Goal: Task Accomplishment & Management: Manage account settings

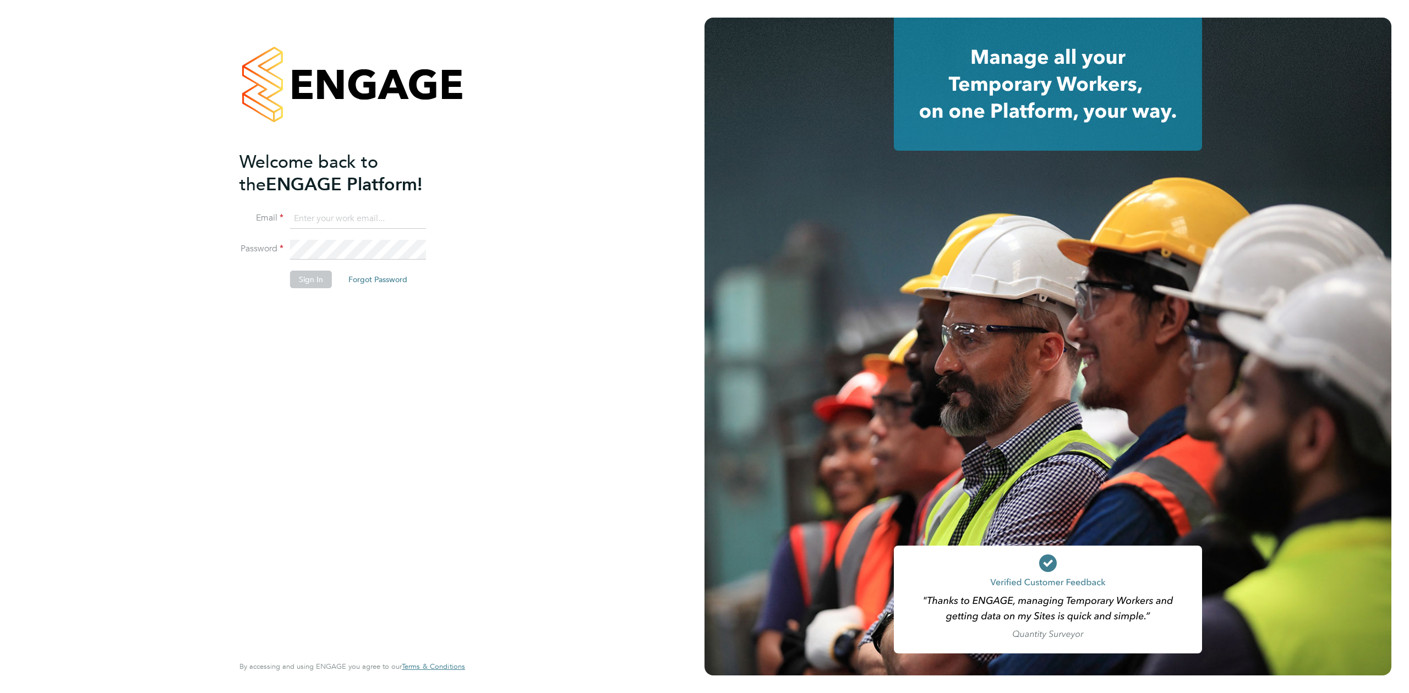
type input "jak.ahmed@randstad.co.uk"
click at [321, 279] on button "Sign In" at bounding box center [311, 280] width 42 height 18
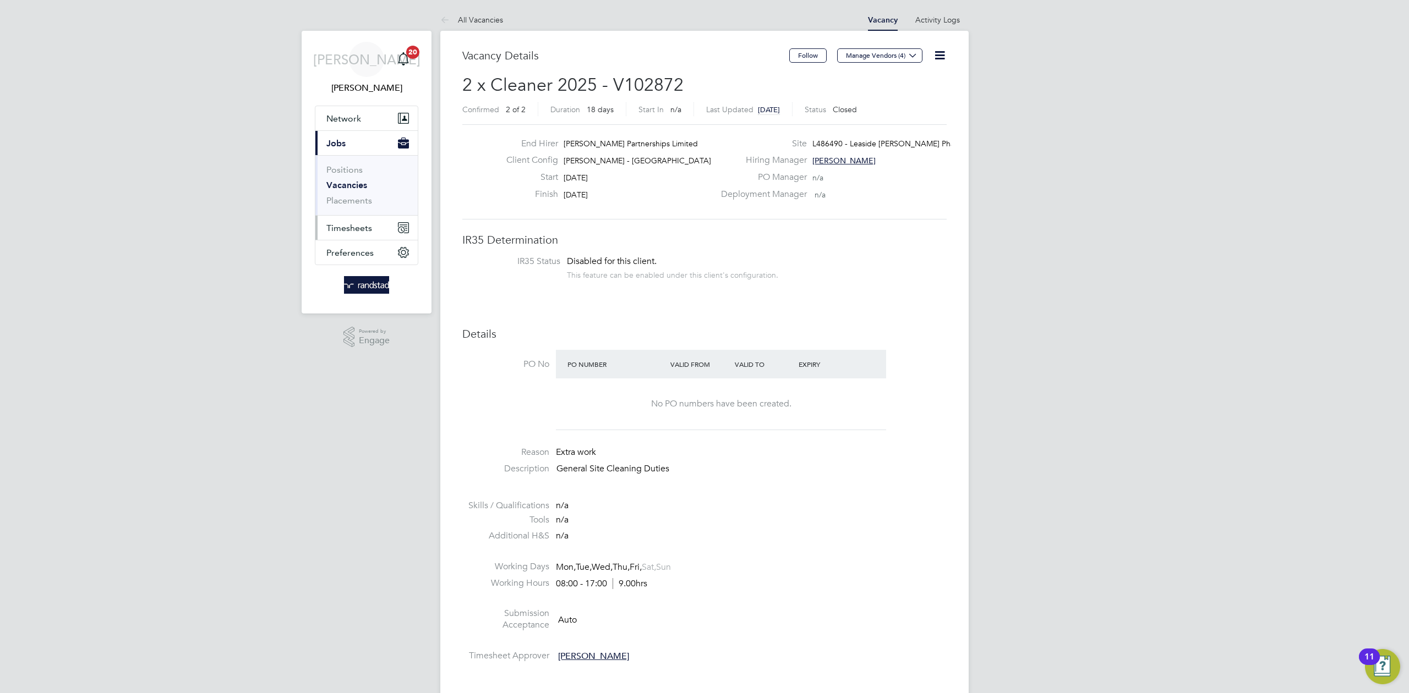
click at [370, 228] on span "Timesheets" at bounding box center [349, 228] width 46 height 10
click at [359, 198] on link "Timesheets" at bounding box center [349, 194] width 46 height 10
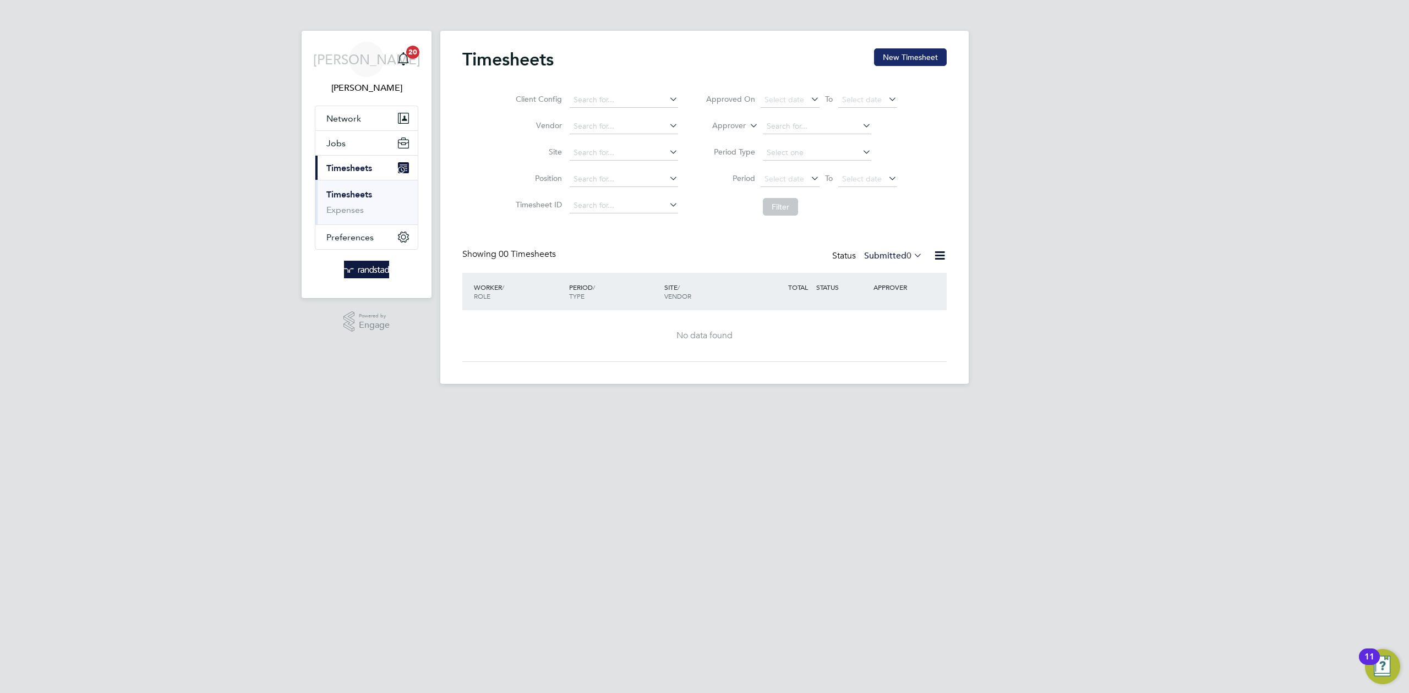
click at [909, 55] on button "New Timesheet" at bounding box center [910, 57] width 73 height 18
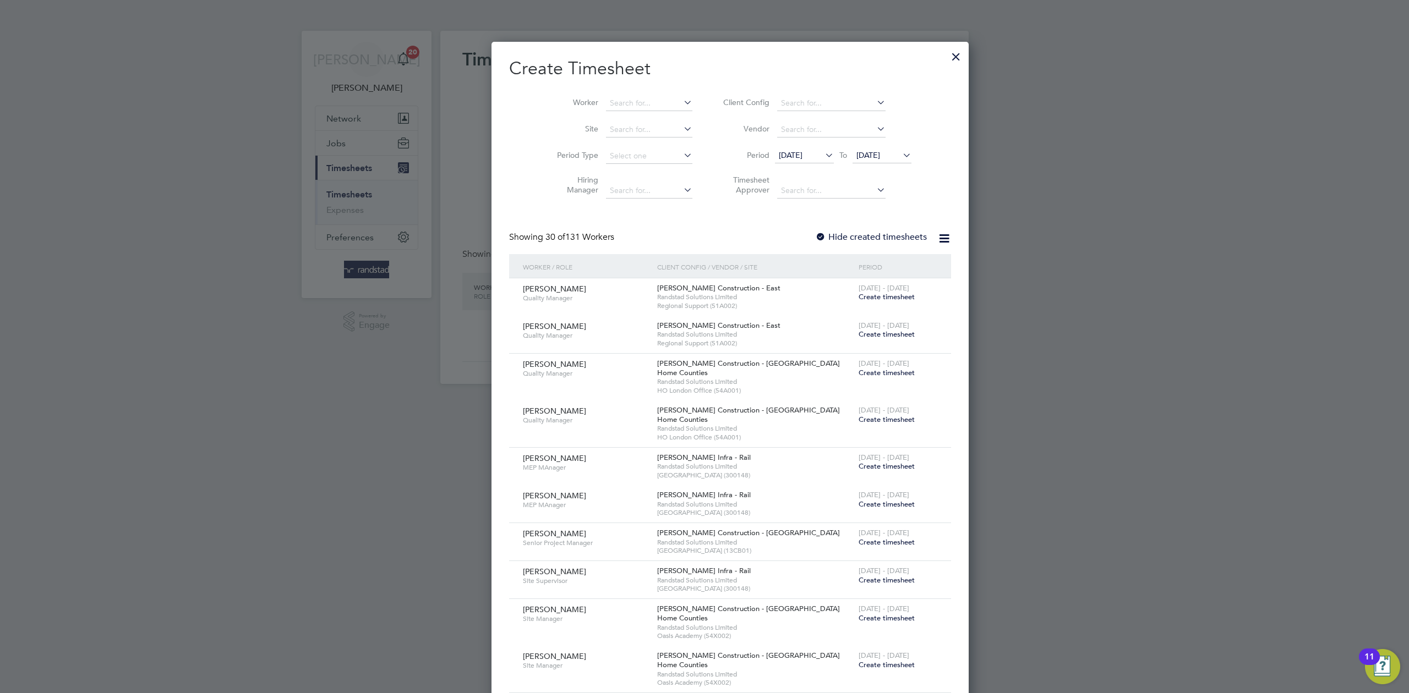
scroll to position [2261, 426]
click at [624, 109] on input at bounding box center [649, 103] width 86 height 15
click at [605, 122] on li "[PERSON_NAME] hi" at bounding box center [627, 118] width 95 height 15
type input "[PERSON_NAME]"
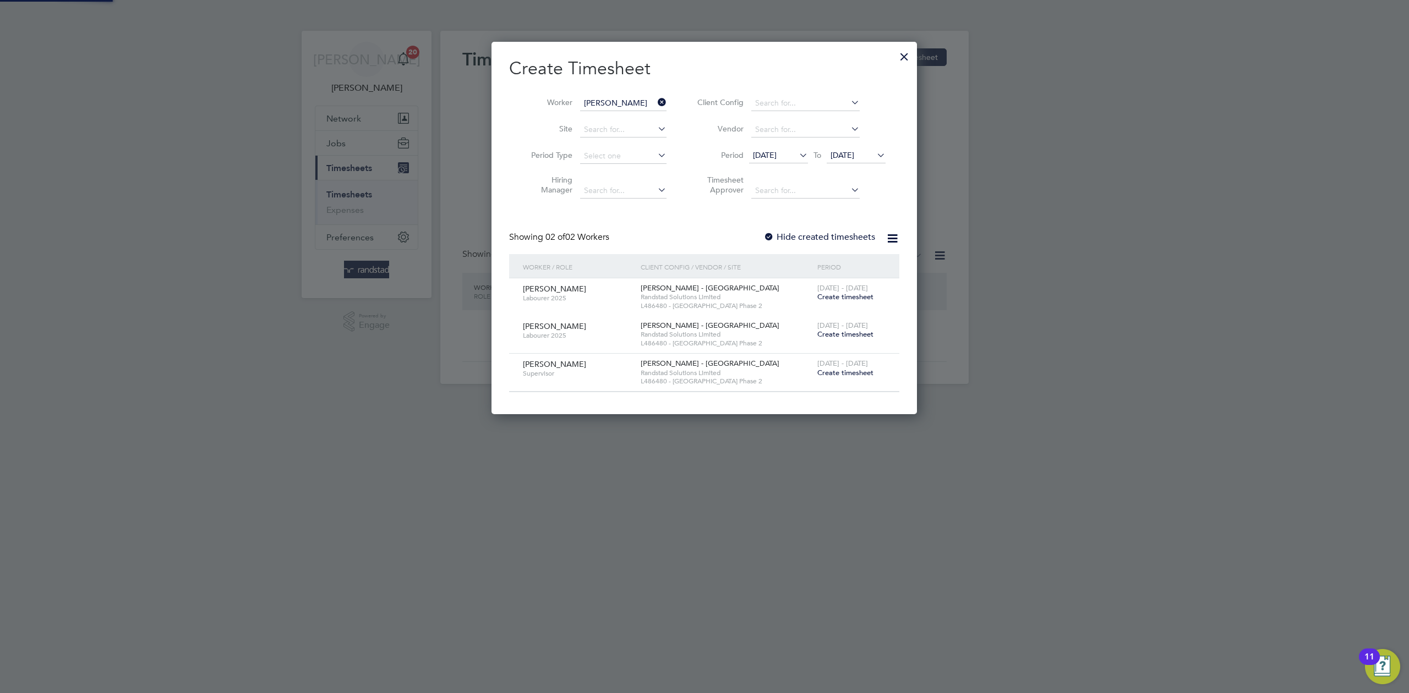
scroll to position [373, 426]
click at [851, 373] on span "Create timesheet" at bounding box center [845, 372] width 56 height 9
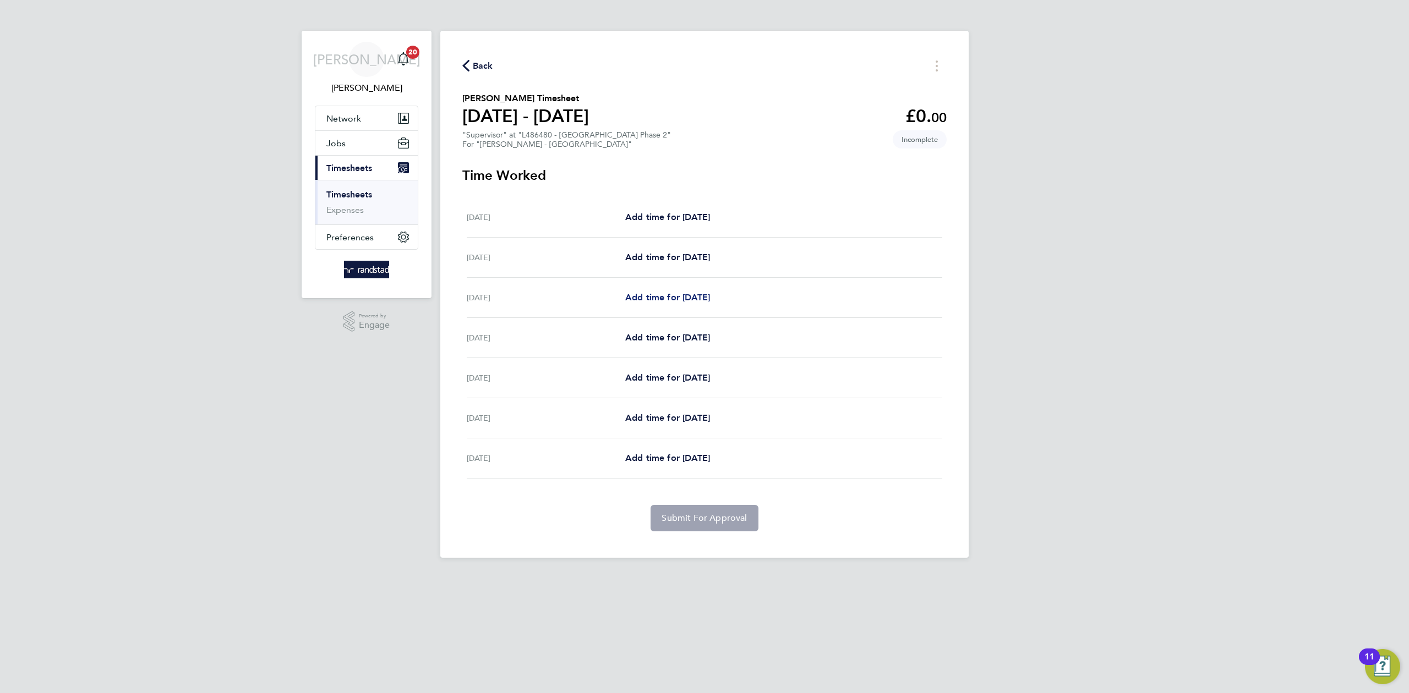
click at [674, 303] on span "Add time for [DATE]" at bounding box center [667, 297] width 85 height 10
select select "30"
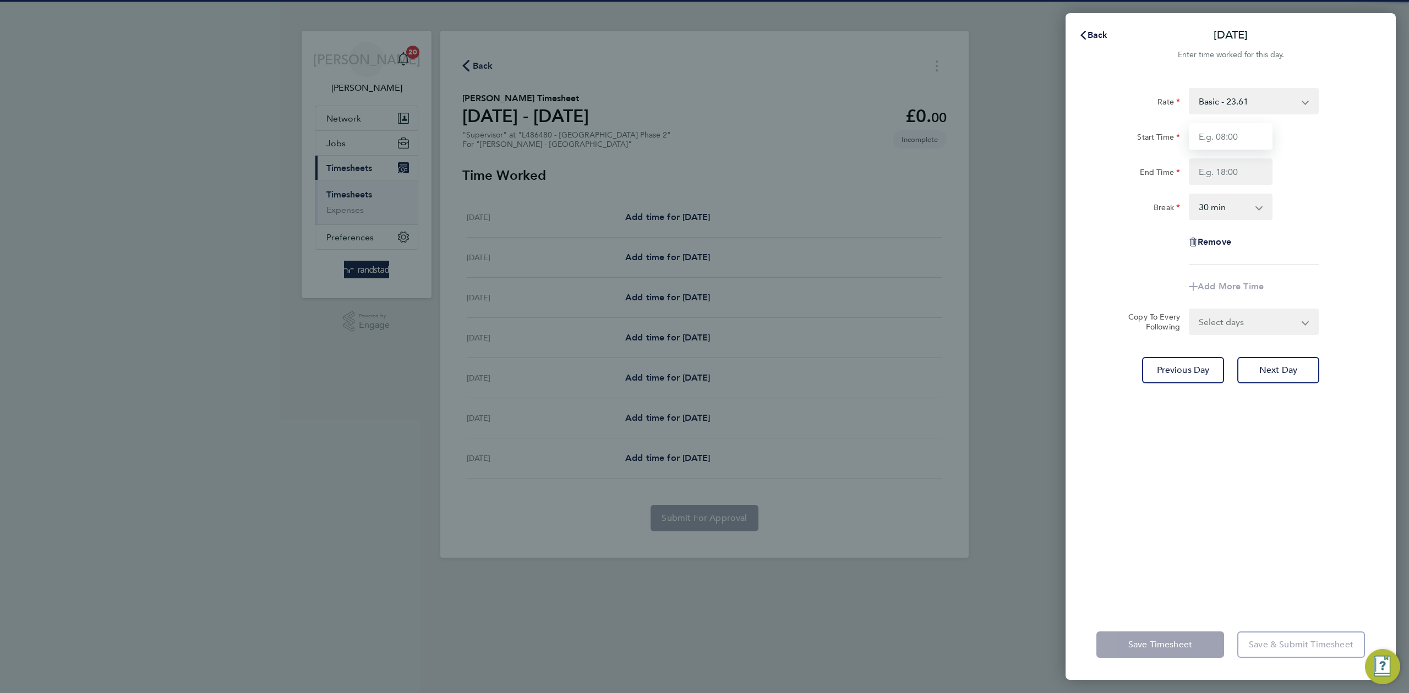
click at [1237, 131] on input "Start Time" at bounding box center [1231, 136] width 84 height 26
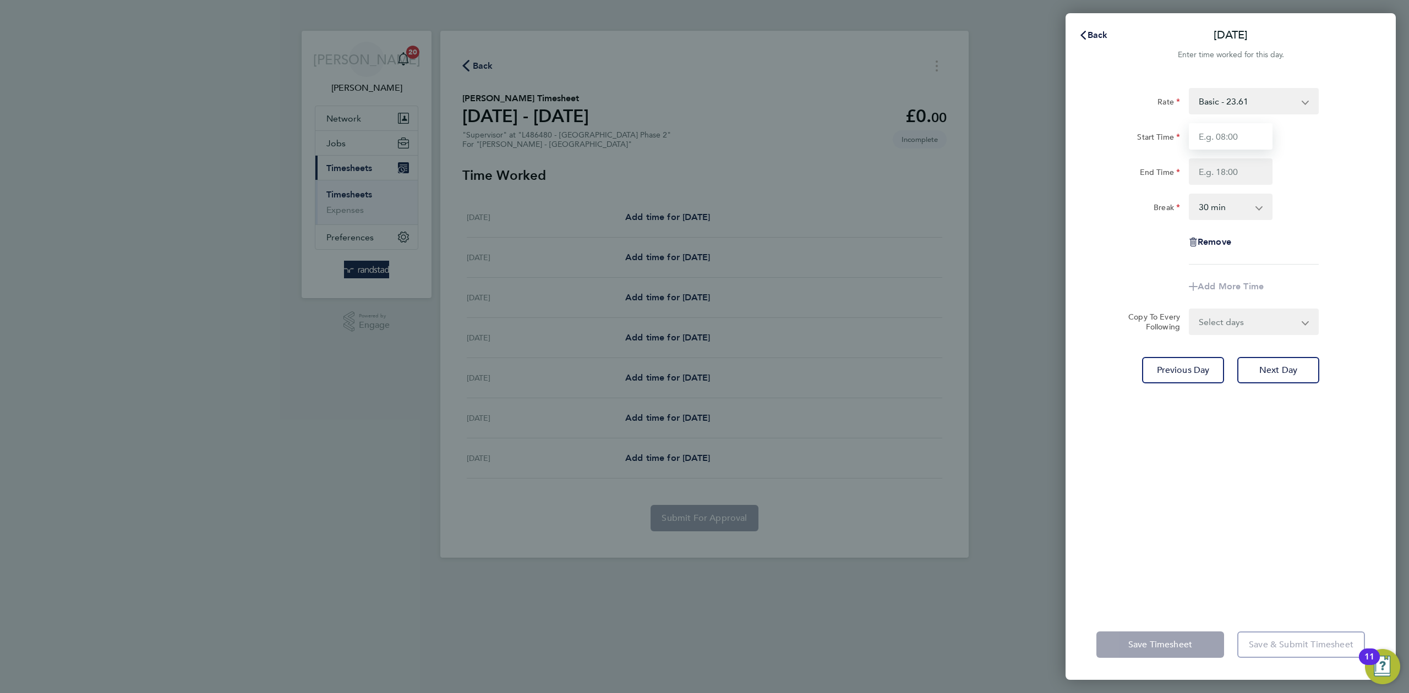
type input "07:30"
click at [1238, 166] on input "End Time" at bounding box center [1231, 172] width 84 height 26
type input "17:00"
click at [1358, 204] on div "Break 0 min 15 min 30 min 45 min 60 min 75 min 90 min" at bounding box center [1230, 207] width 277 height 26
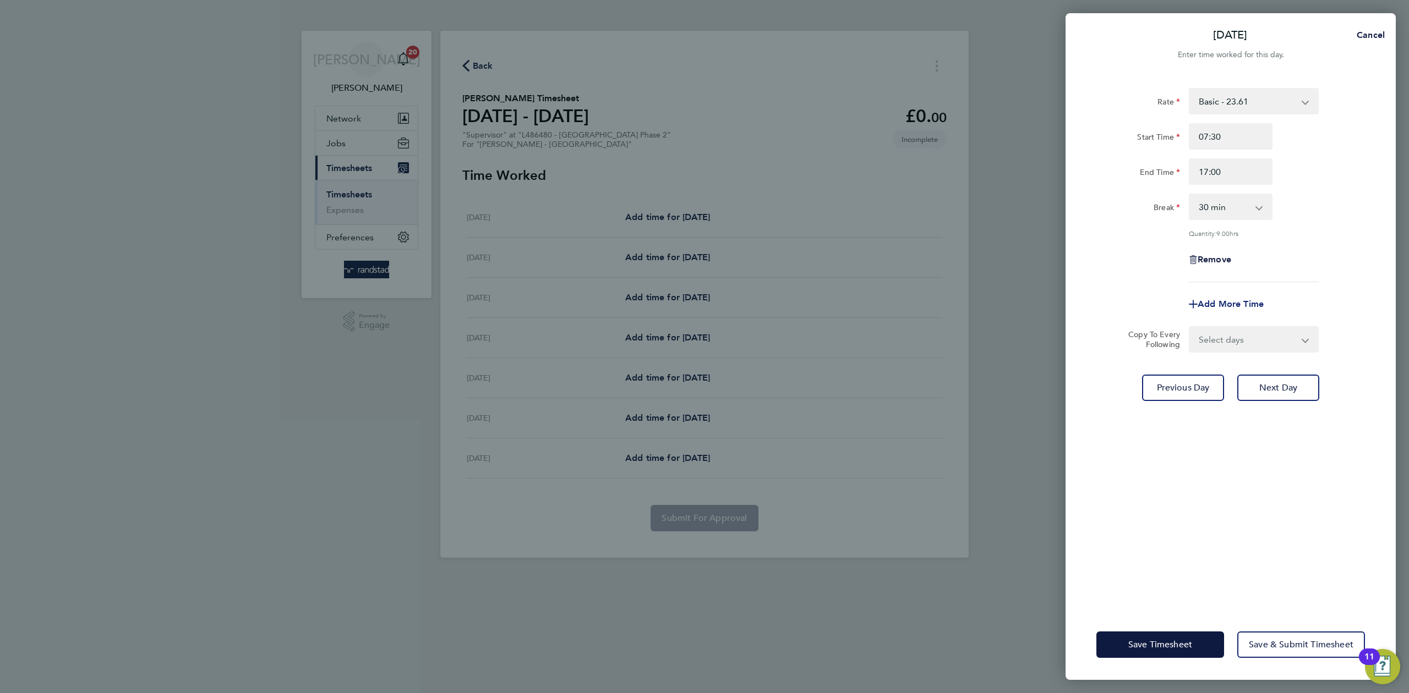
click at [1233, 303] on span "Add More Time" at bounding box center [1231, 304] width 66 height 10
select select "null"
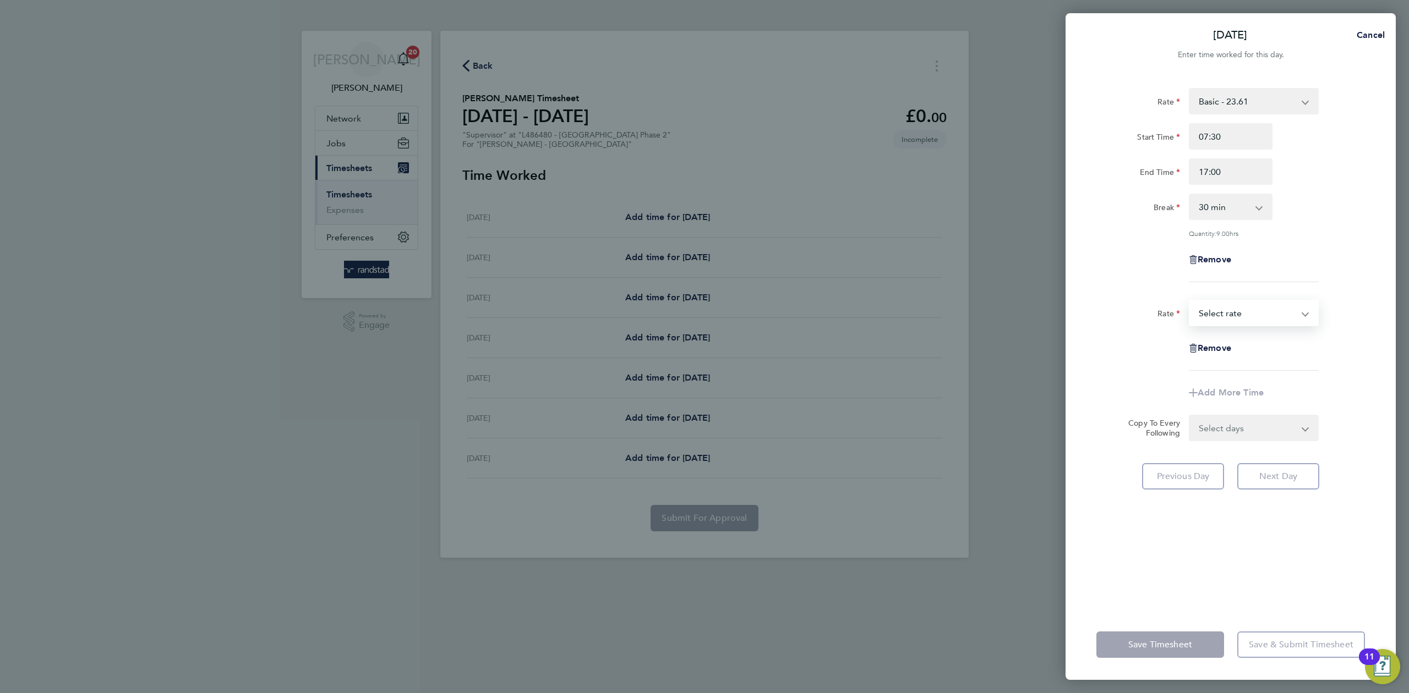
click at [1233, 303] on select "Basic - 23.61 Overtime - 34.11 Select rate" at bounding box center [1247, 313] width 114 height 24
click at [1328, 242] on div "Rate Basic - 23.61 Overtime - 34.11 Start Time 07:30 End Time 17:00 Break 0 min…" at bounding box center [1230, 185] width 269 height 194
click at [1248, 421] on select "Select days Day [DATE] [DATE] [DATE] [DATE]" at bounding box center [1248, 428] width 116 height 24
select select "DAY"
click at [1190, 416] on select "Select days Day [DATE] [DATE] [DATE] [DATE]" at bounding box center [1248, 428] width 116 height 24
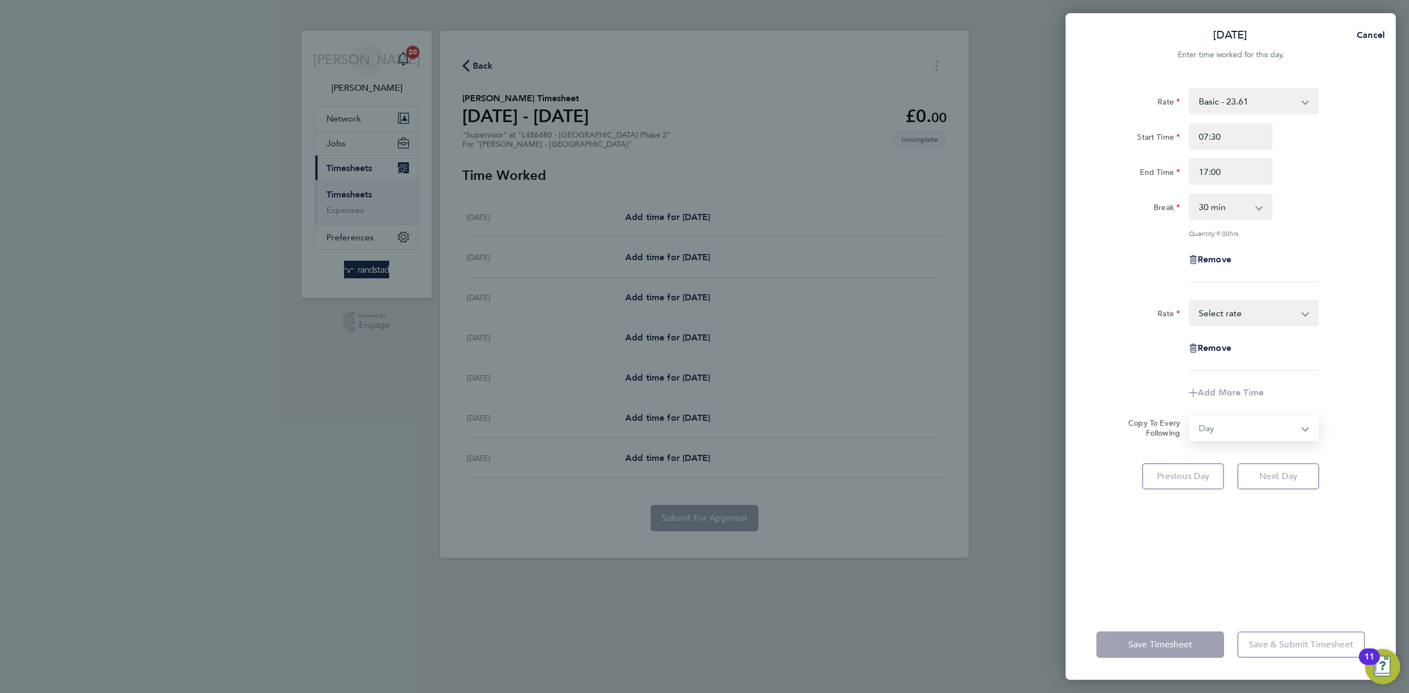
select select "[DATE]"
click at [1213, 348] on span "Remove" at bounding box center [1215, 348] width 34 height 10
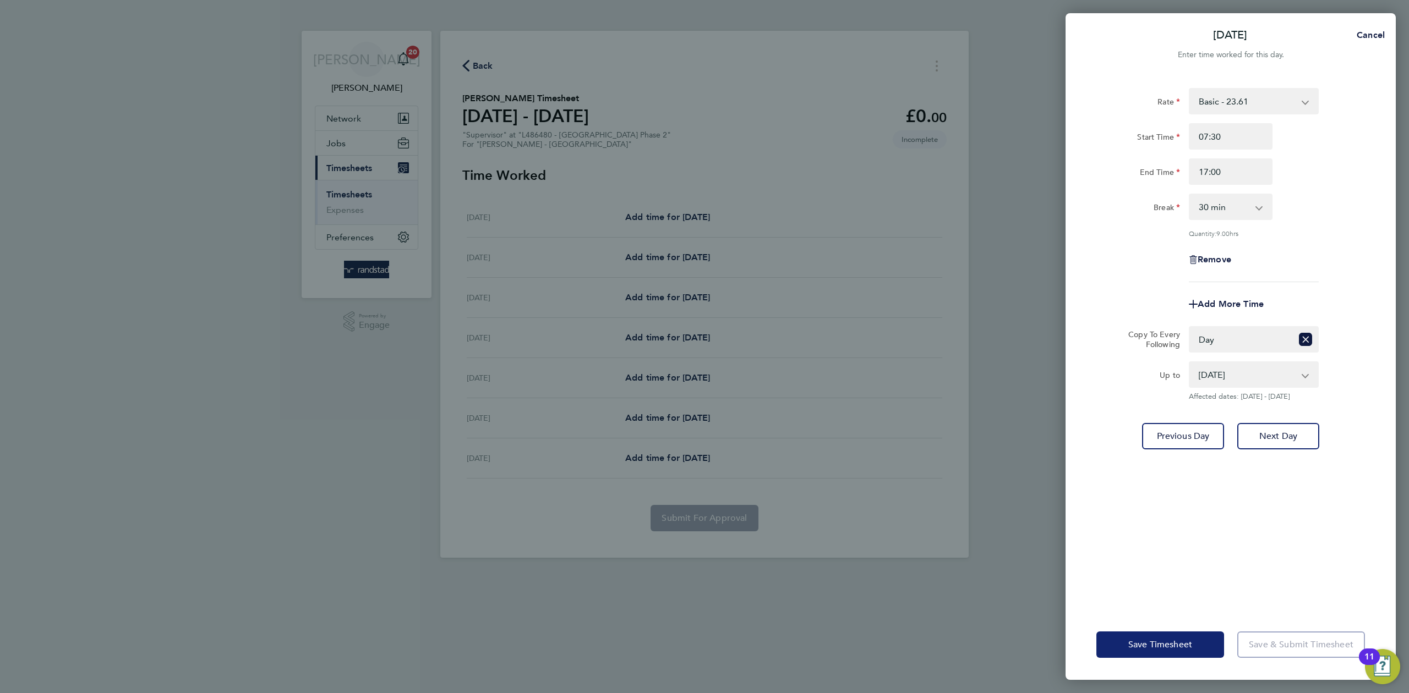
click at [1179, 650] on button "Save Timesheet" at bounding box center [1160, 645] width 128 height 26
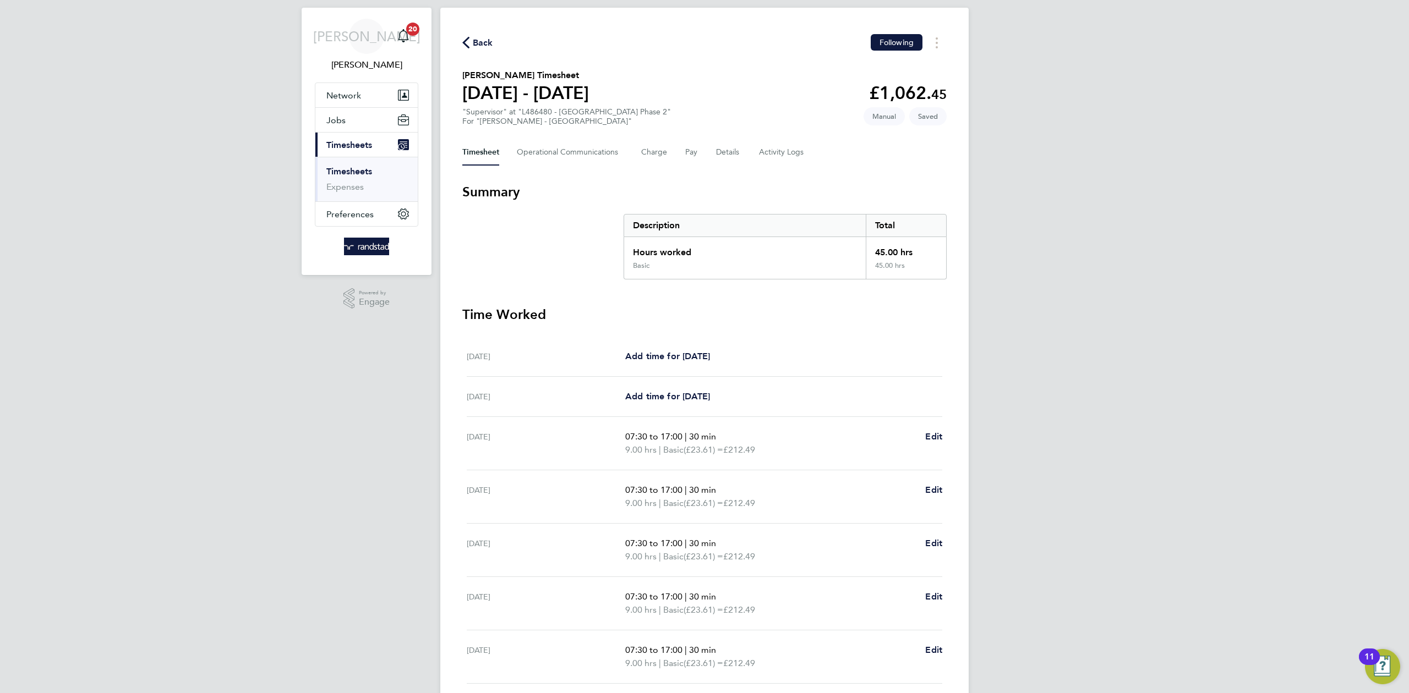
scroll to position [112, 0]
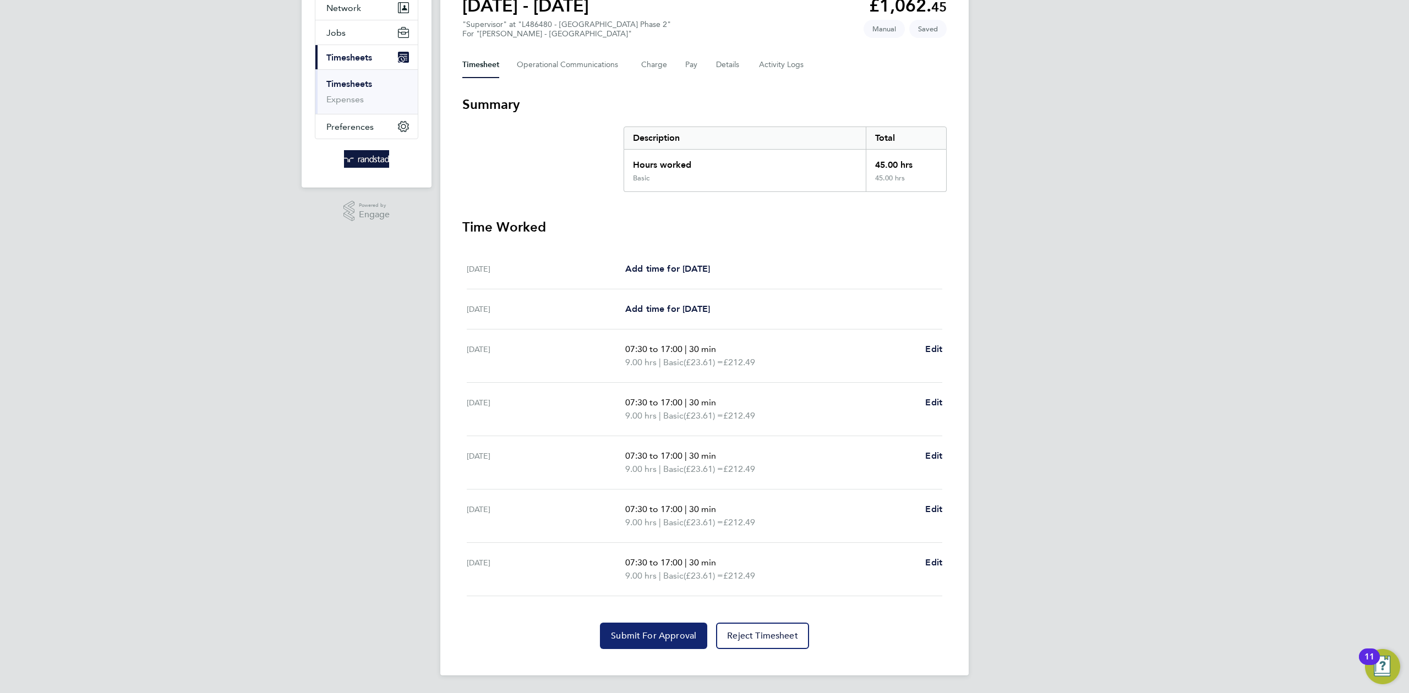
click at [631, 641] on span "Submit For Approval" at bounding box center [653, 636] width 85 height 11
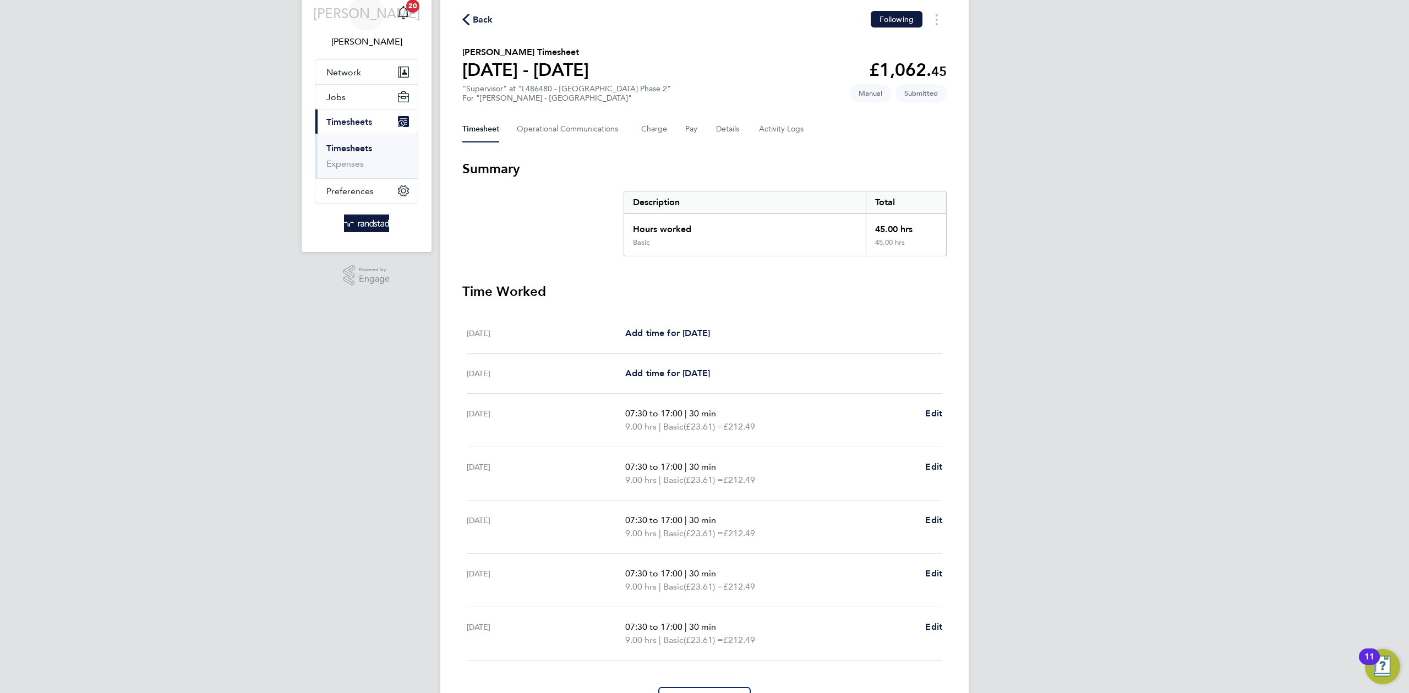
scroll to position [0, 0]
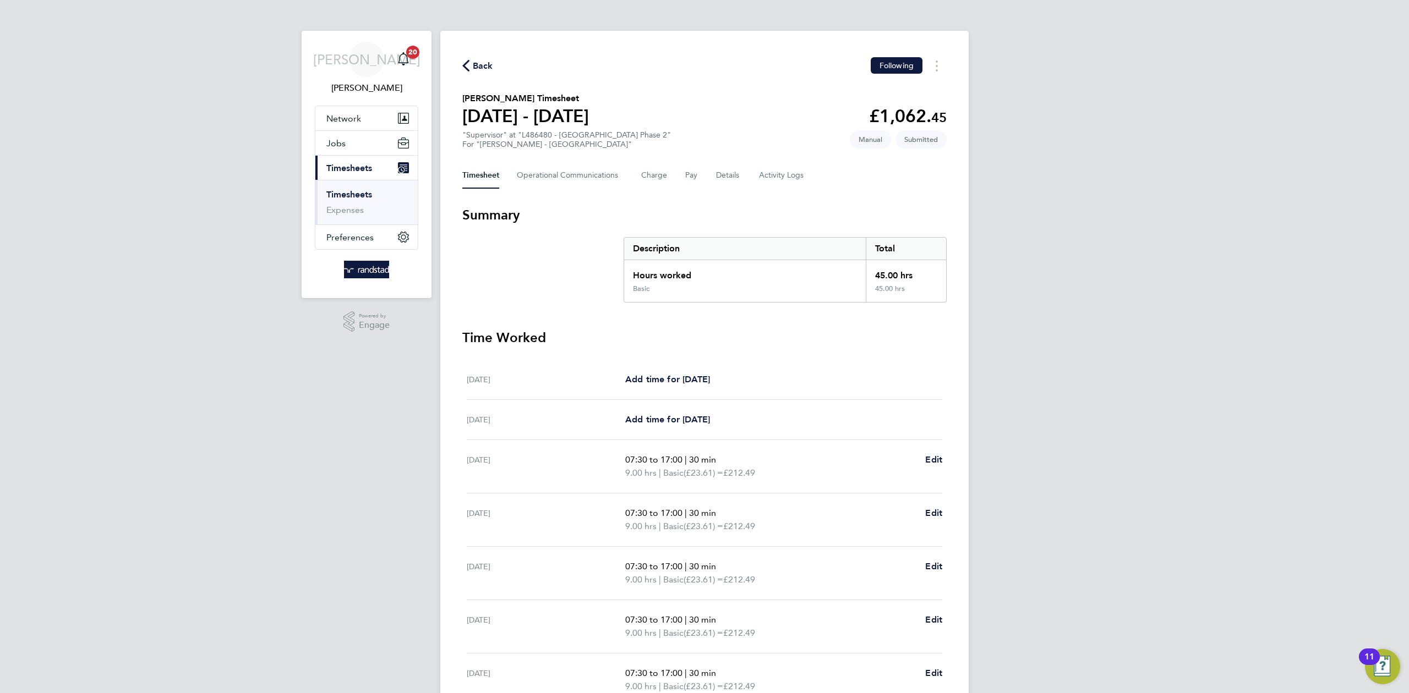
click at [346, 171] on span "Timesheets" at bounding box center [349, 168] width 46 height 10
click at [474, 70] on span "Back" at bounding box center [483, 65] width 20 height 13
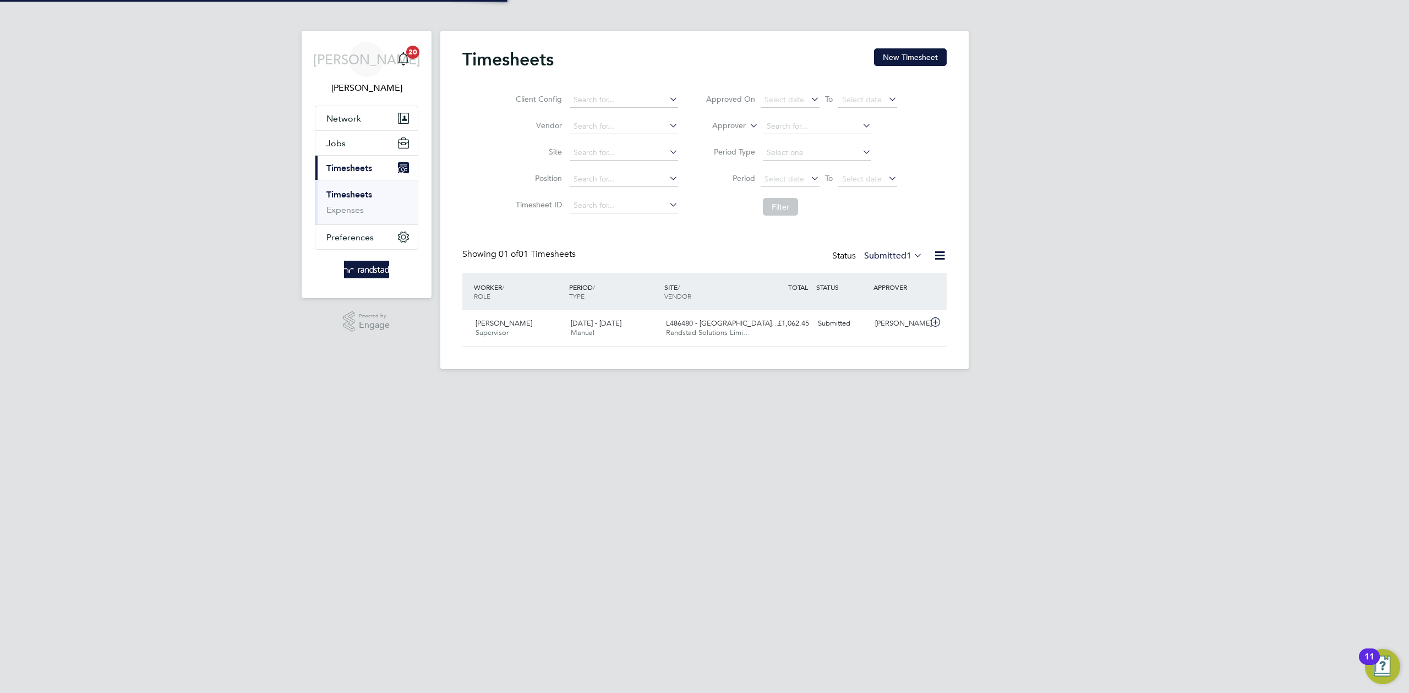
scroll to position [28, 96]
drag, startPoint x: 909, startPoint y: 65, endPoint x: 912, endPoint y: 56, distance: 9.4
click at [910, 65] on button "New Timesheet" at bounding box center [910, 57] width 73 height 18
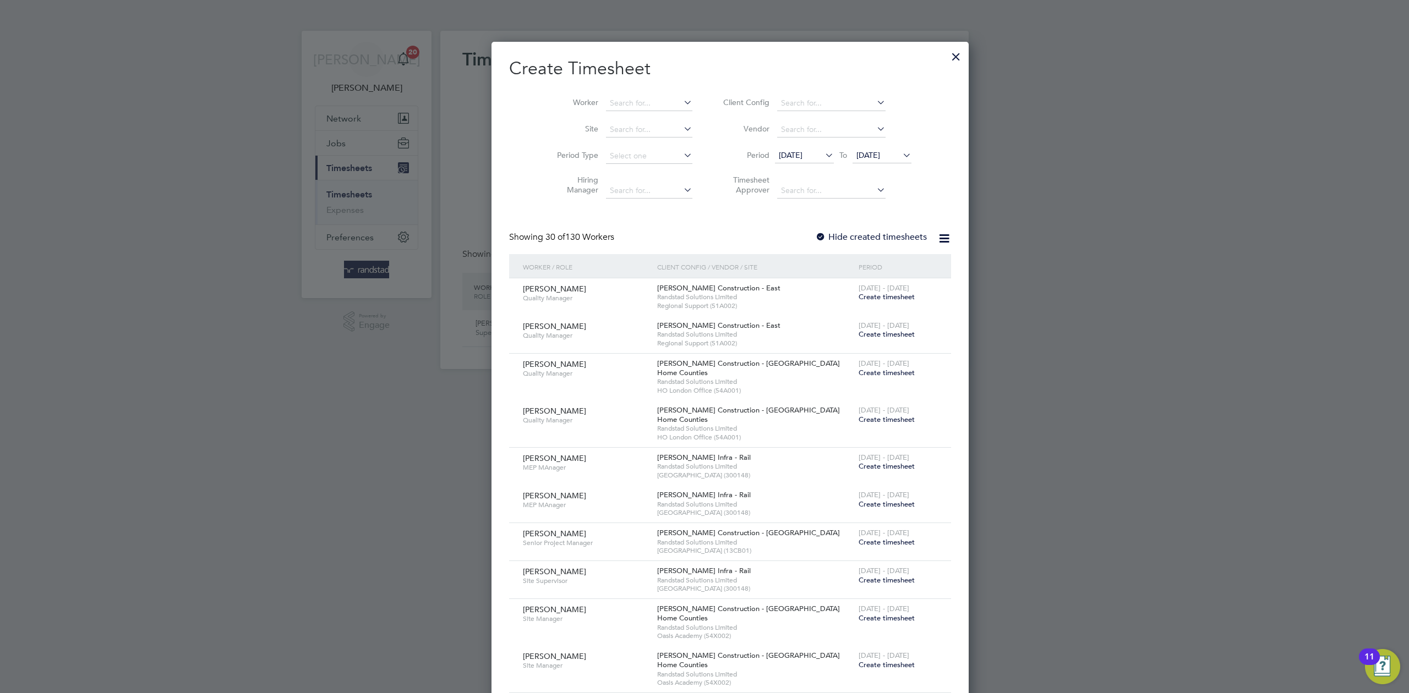
scroll to position [2261, 426]
click at [597, 94] on li "Worker" at bounding box center [620, 103] width 171 height 26
click at [609, 99] on input at bounding box center [649, 103] width 86 height 15
click at [601, 111] on li "[PERSON_NAME]" at bounding box center [648, 118] width 136 height 15
type input "[PERSON_NAME]"
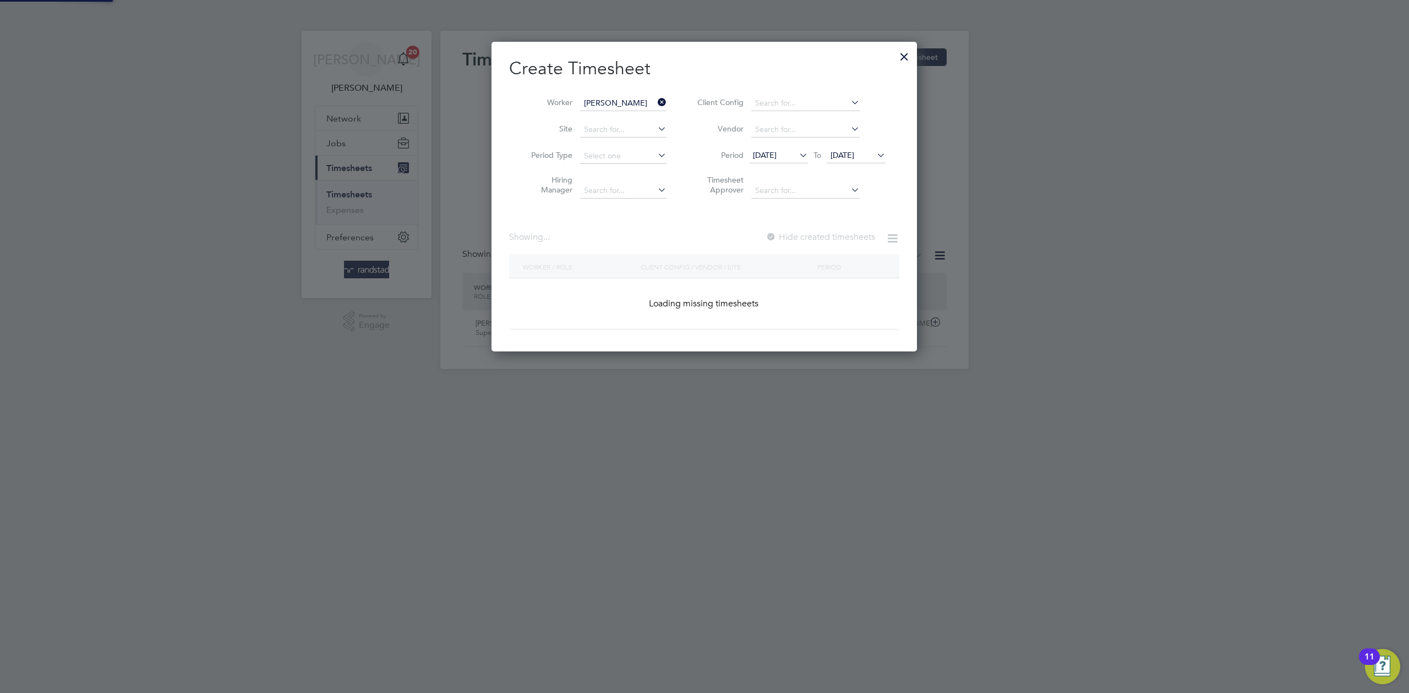
scroll to position [307, 426]
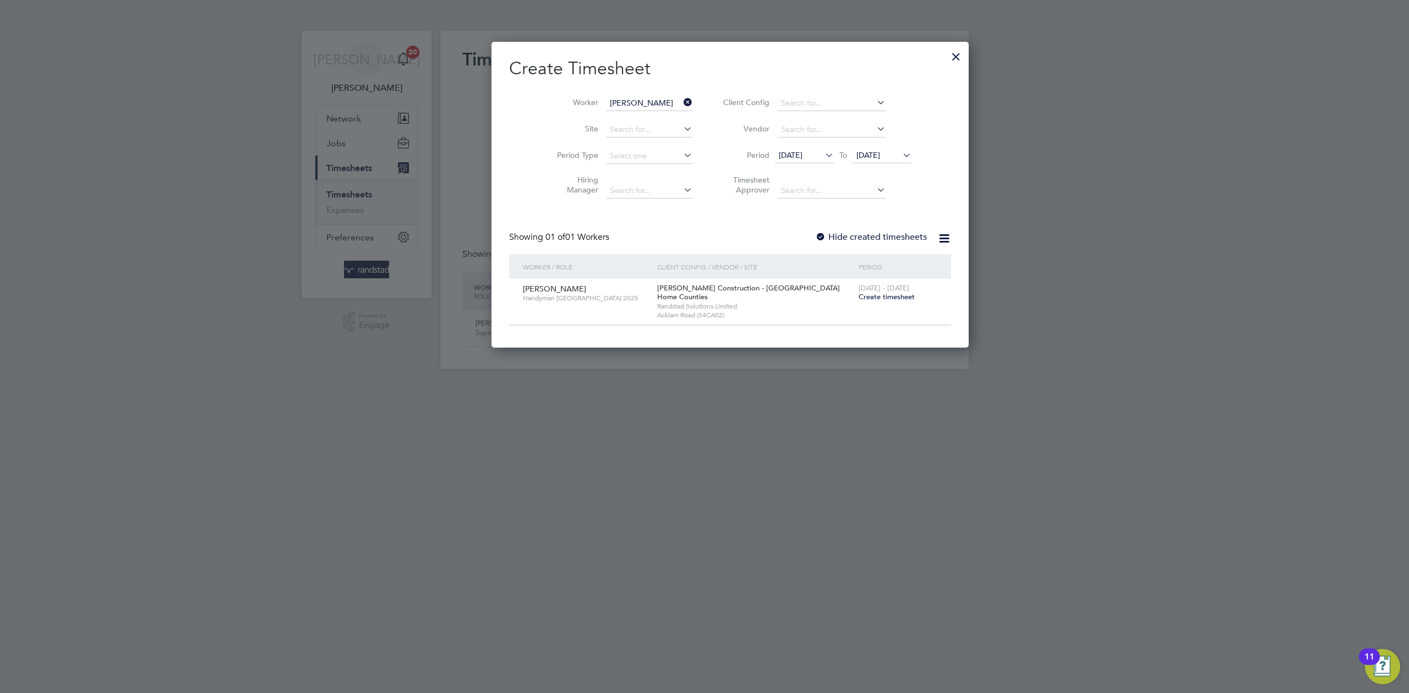
click at [792, 227] on div "Create Timesheet Worker [PERSON_NAME] Site Period Type Hiring Manager Client Co…" at bounding box center [730, 191] width 442 height 269
click at [815, 237] on label "Hide created timesheets" at bounding box center [871, 237] width 112 height 11
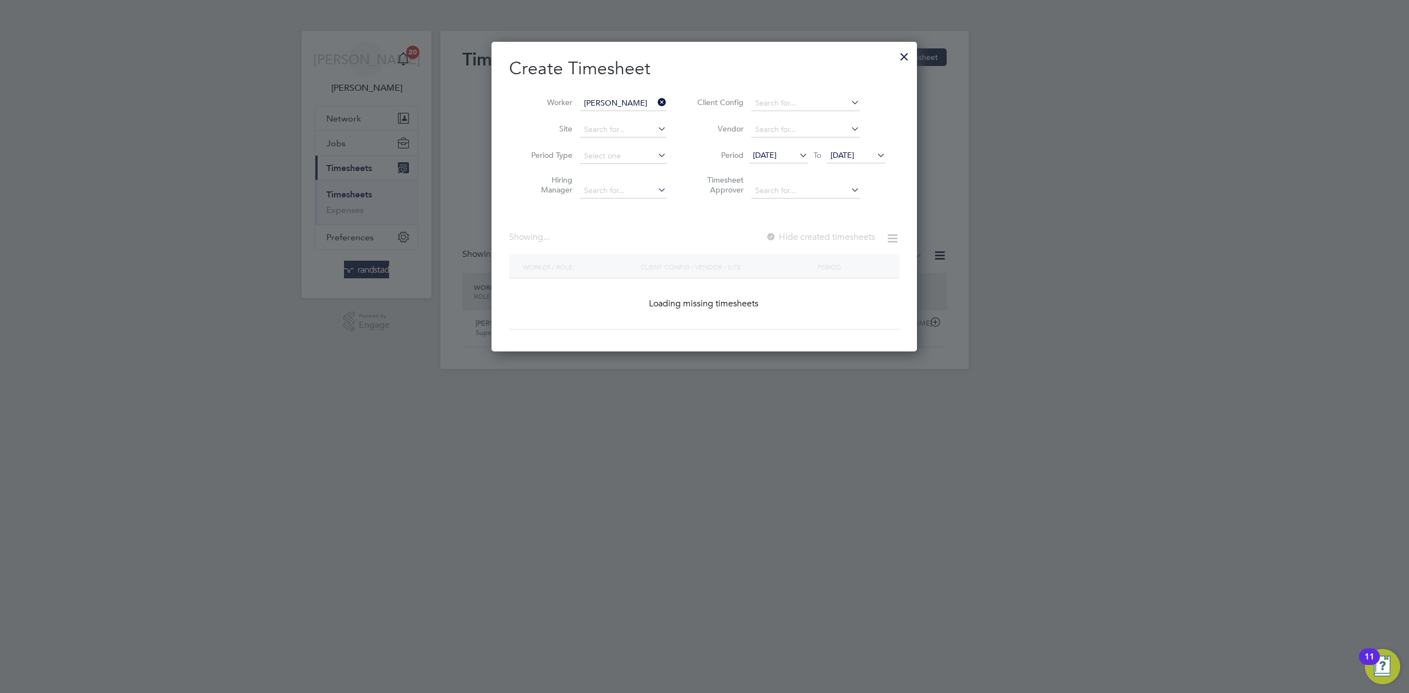
scroll to position [447, 426]
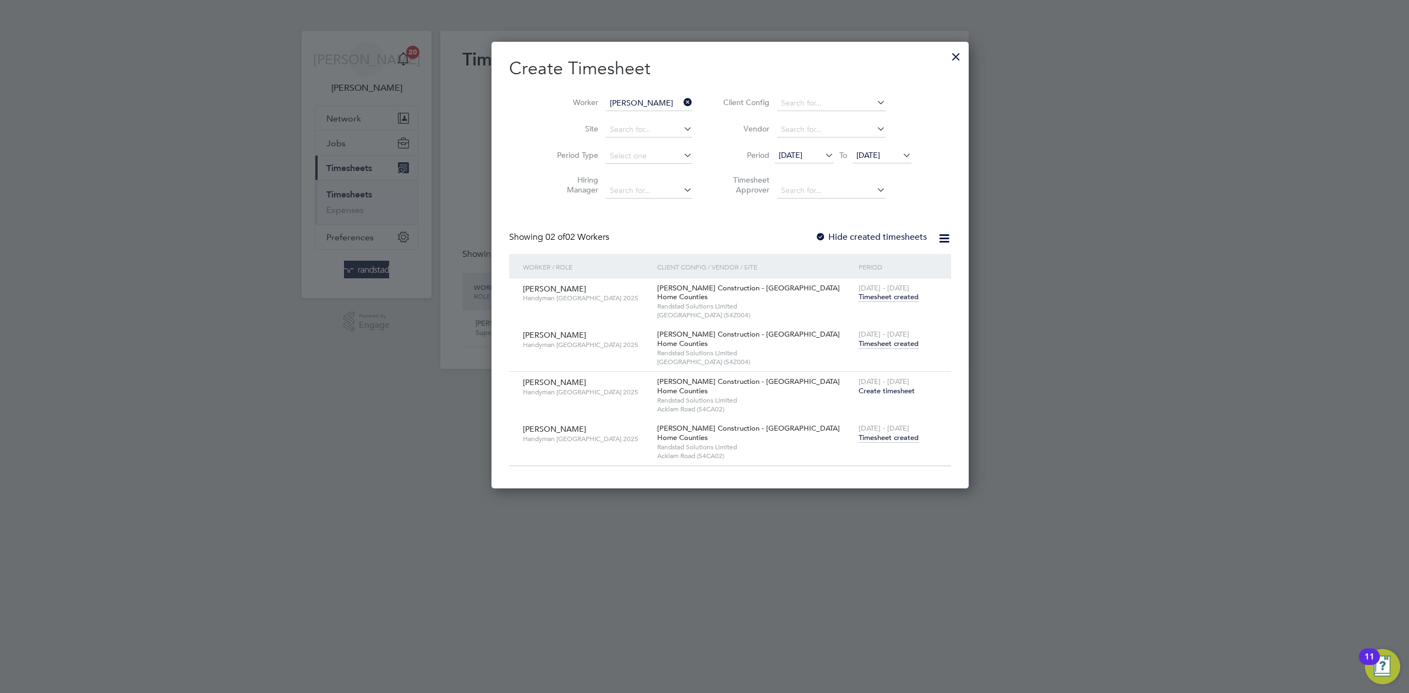
click at [859, 441] on span "Timesheet created" at bounding box center [889, 438] width 60 height 10
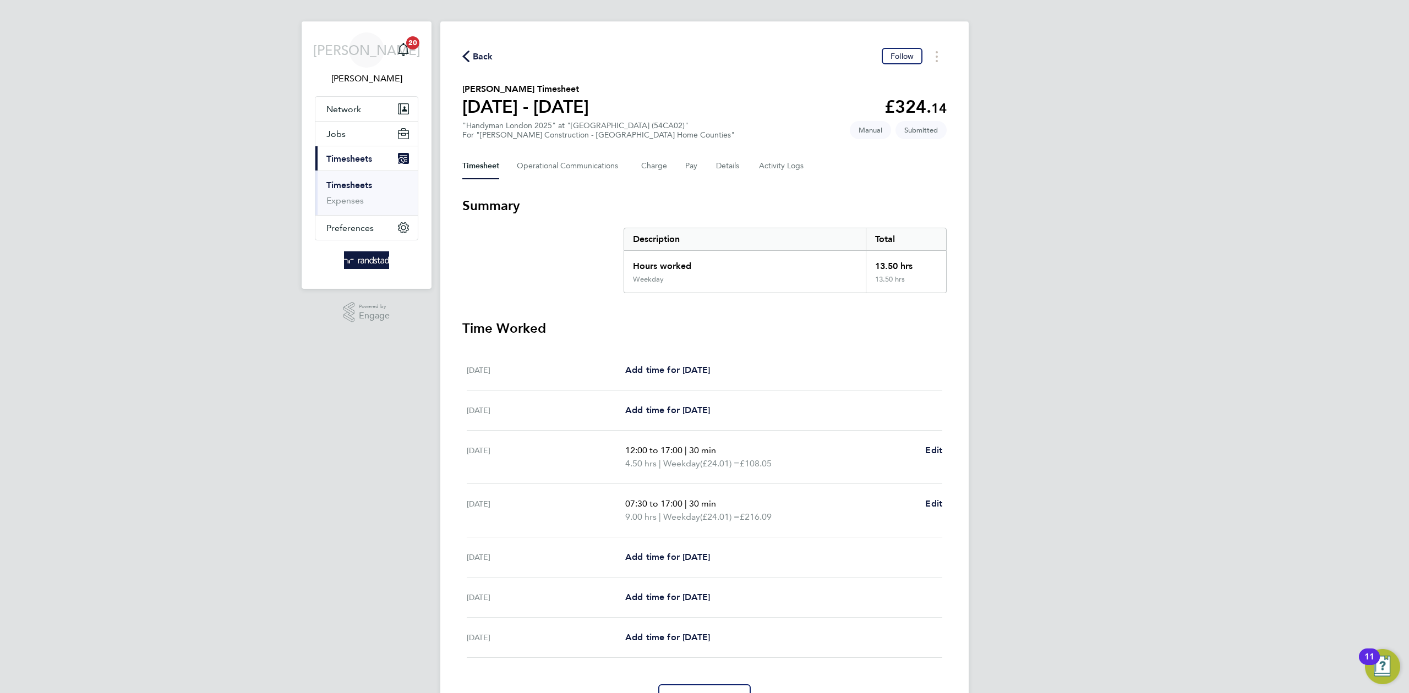
scroll to position [55, 0]
